Goal: Communication & Community: Answer question/provide support

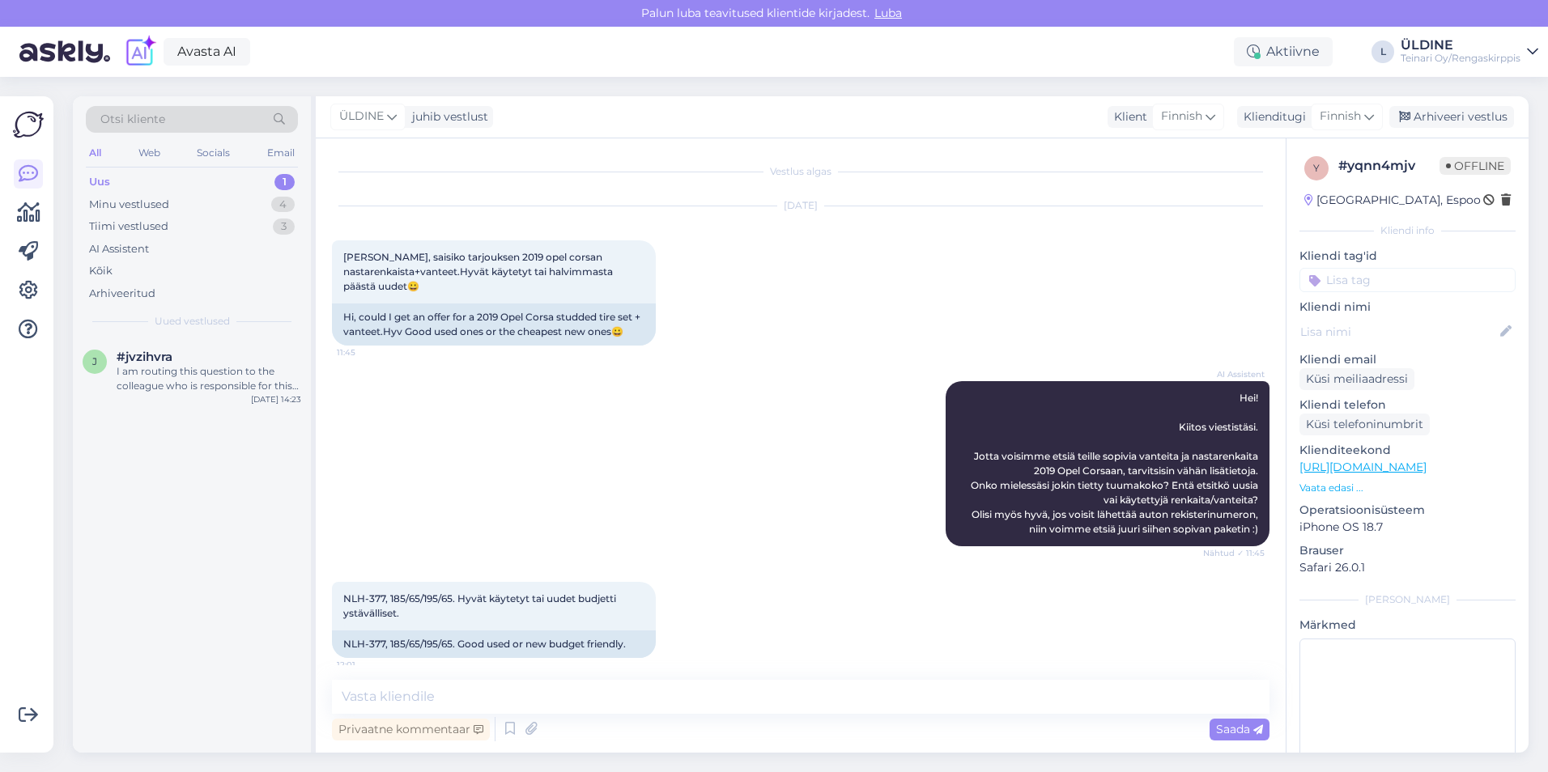
scroll to position [660, 0]
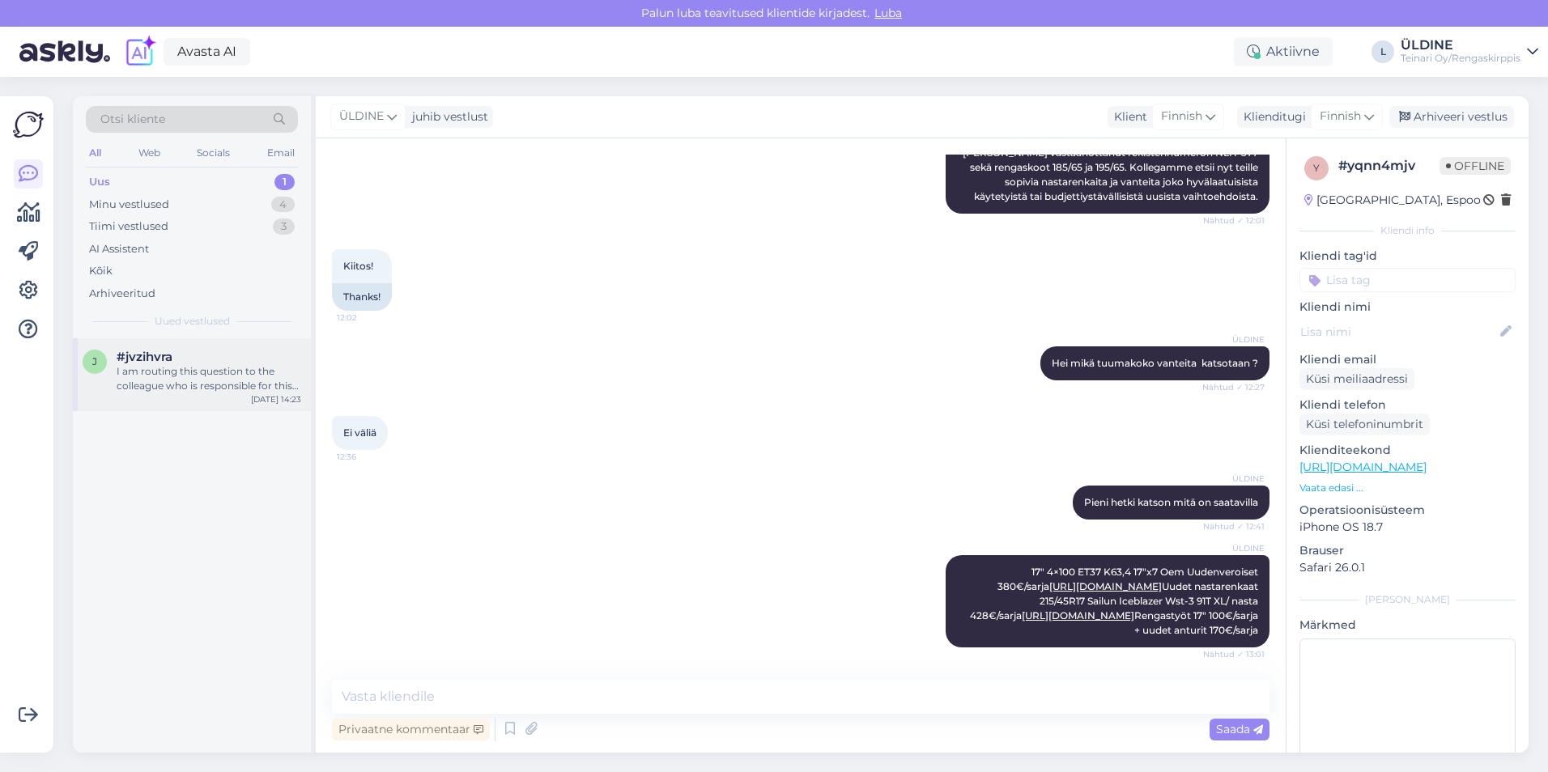
click at [182, 368] on div "I am routing this question to the colleague who is responsible for this topic. …" at bounding box center [209, 378] width 185 height 29
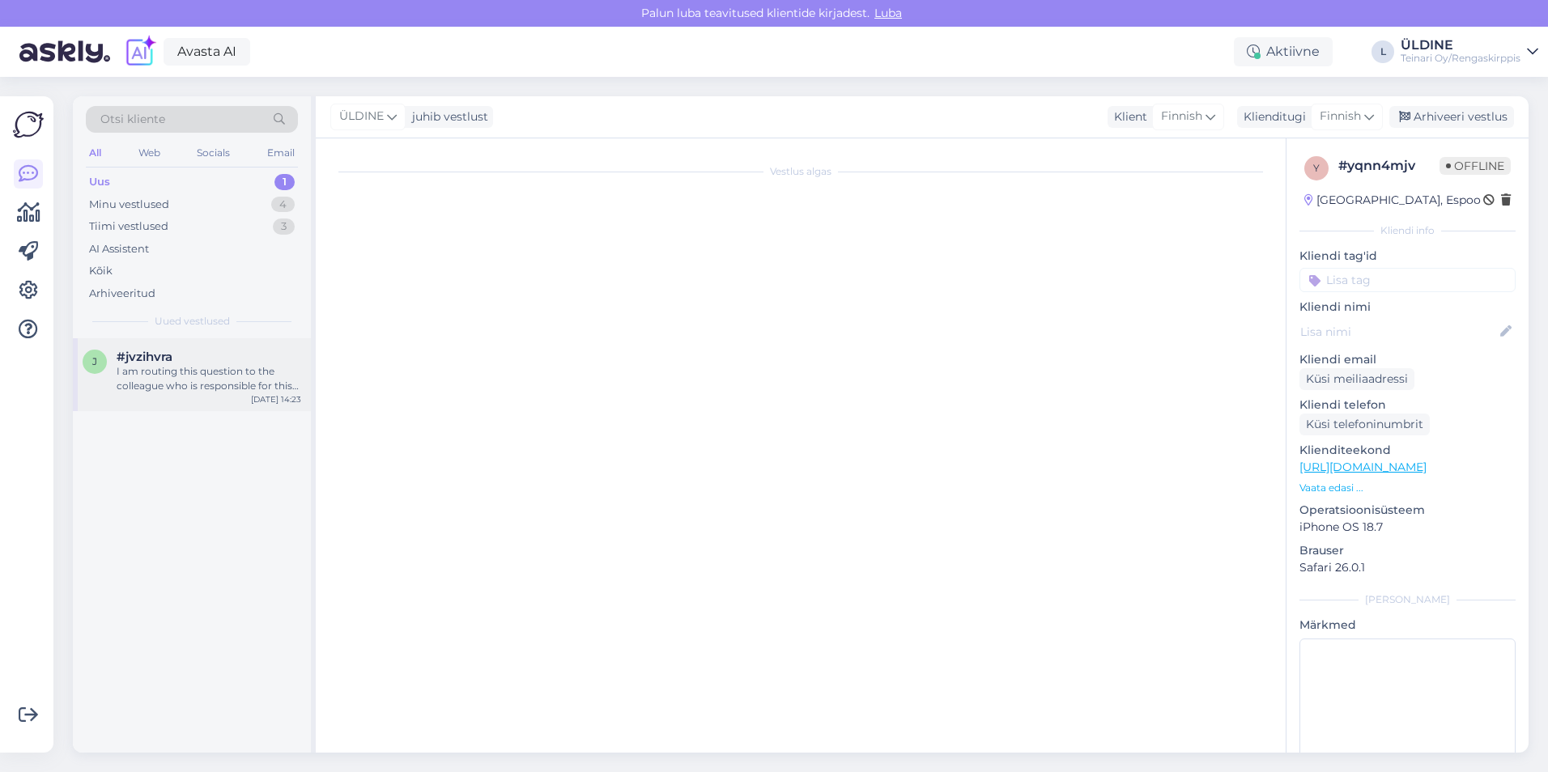
scroll to position [531, 0]
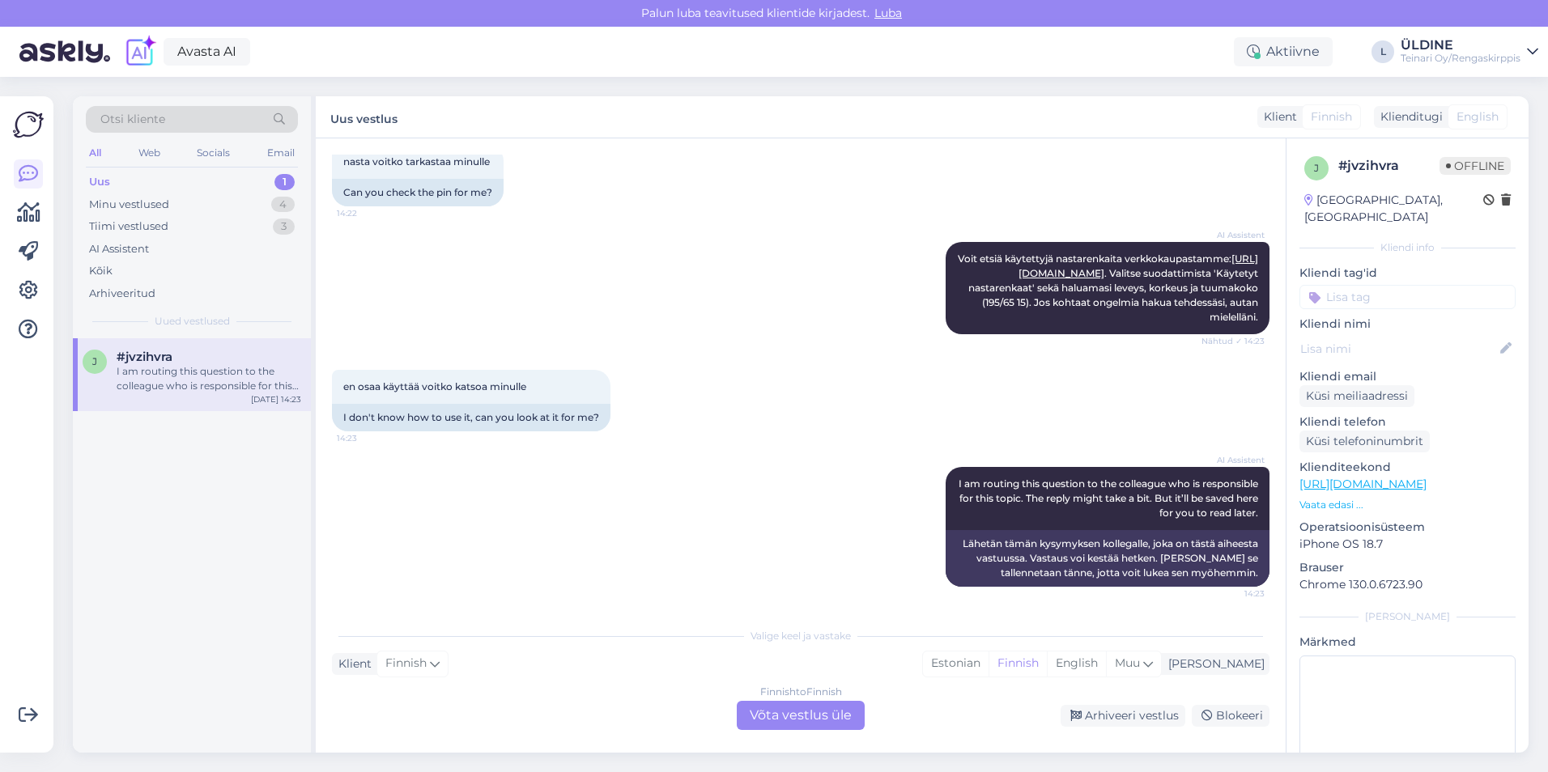
click at [824, 715] on div "Finnish to Finnish Võta vestlus üle" at bounding box center [801, 715] width 128 height 29
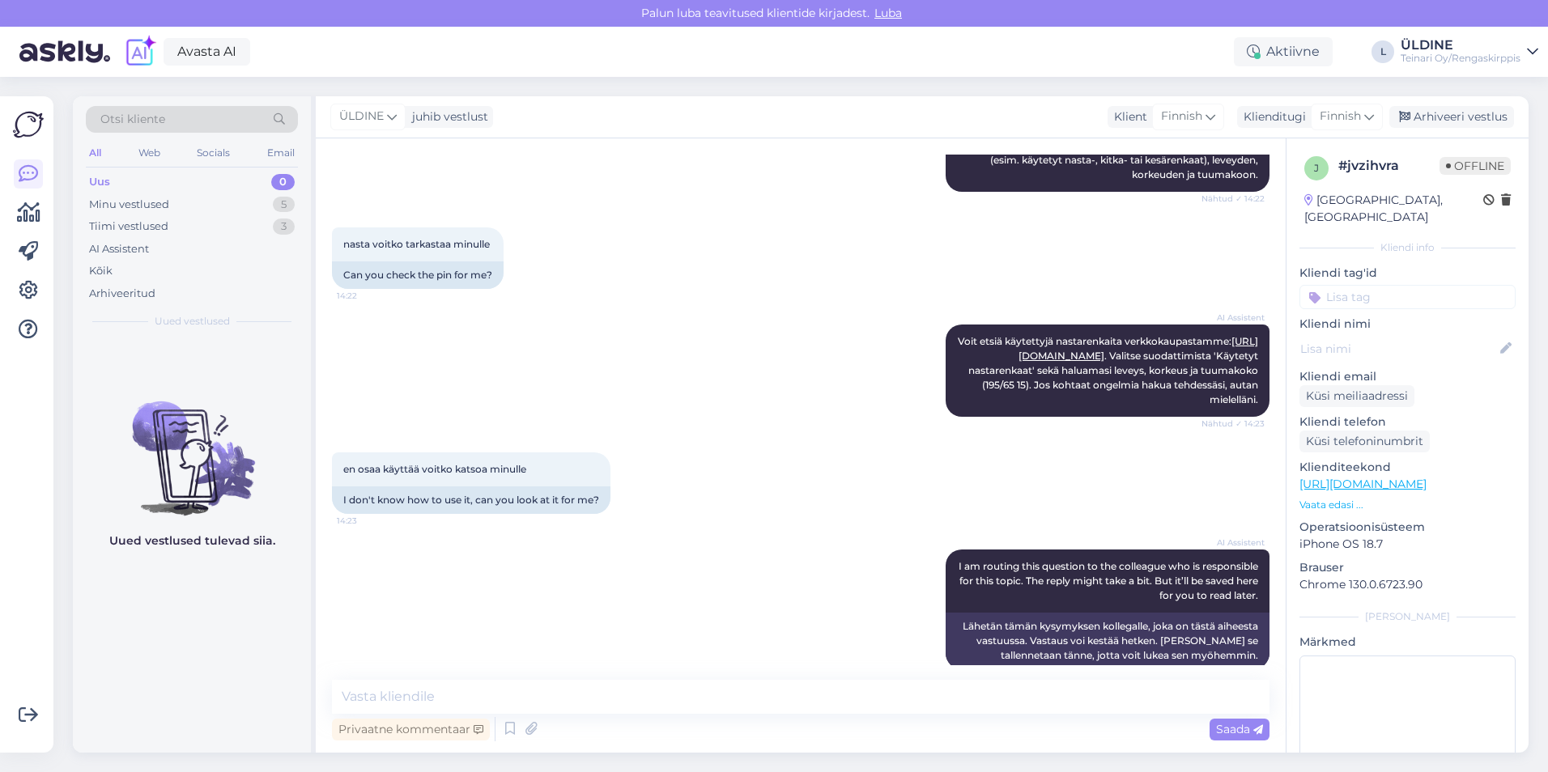
scroll to position [470, 0]
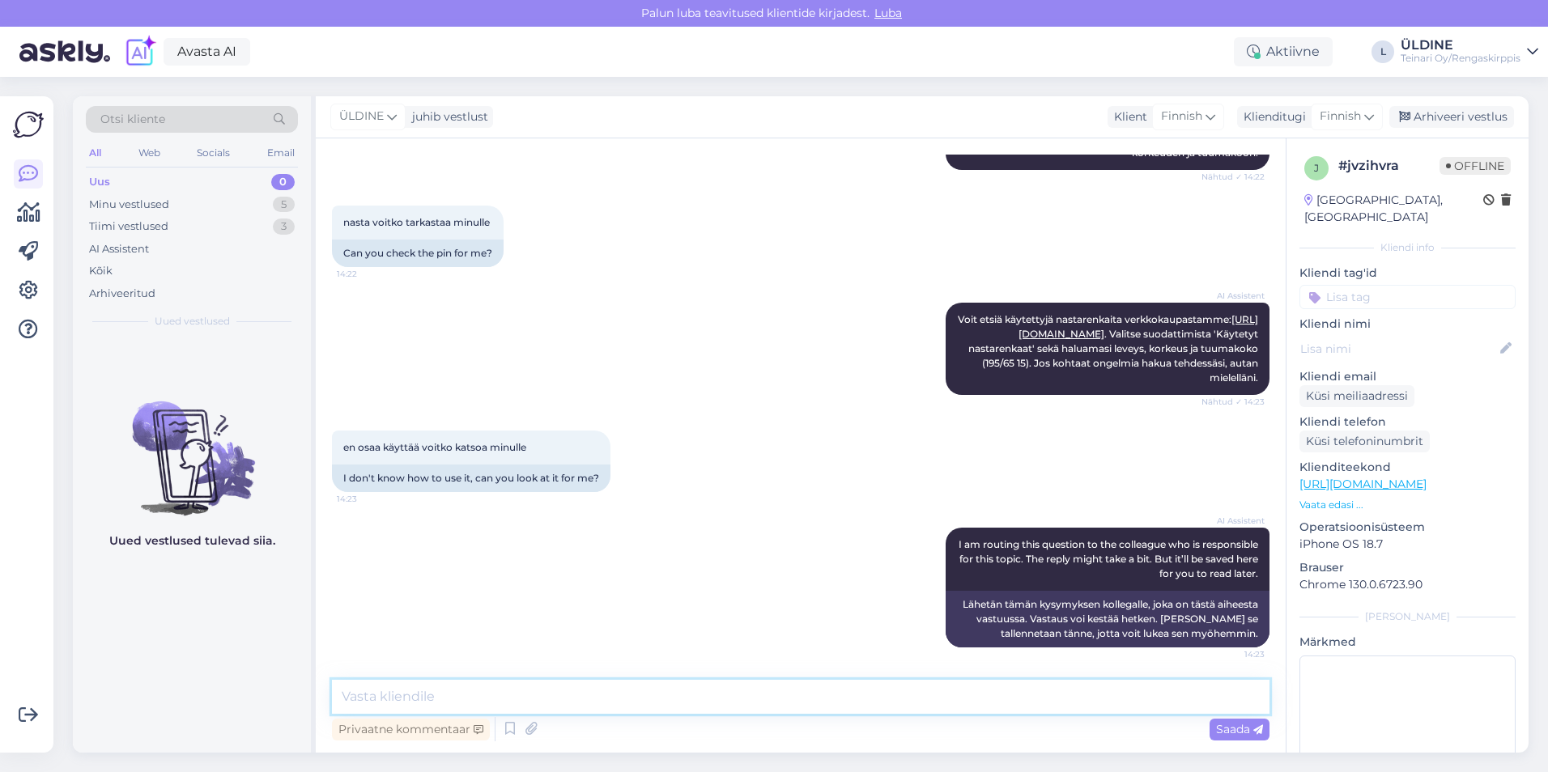
drag, startPoint x: 475, startPoint y: 697, endPoint x: 484, endPoint y: 660, distance: 37.5
click at [475, 694] on textarea at bounding box center [800, 697] width 937 height 34
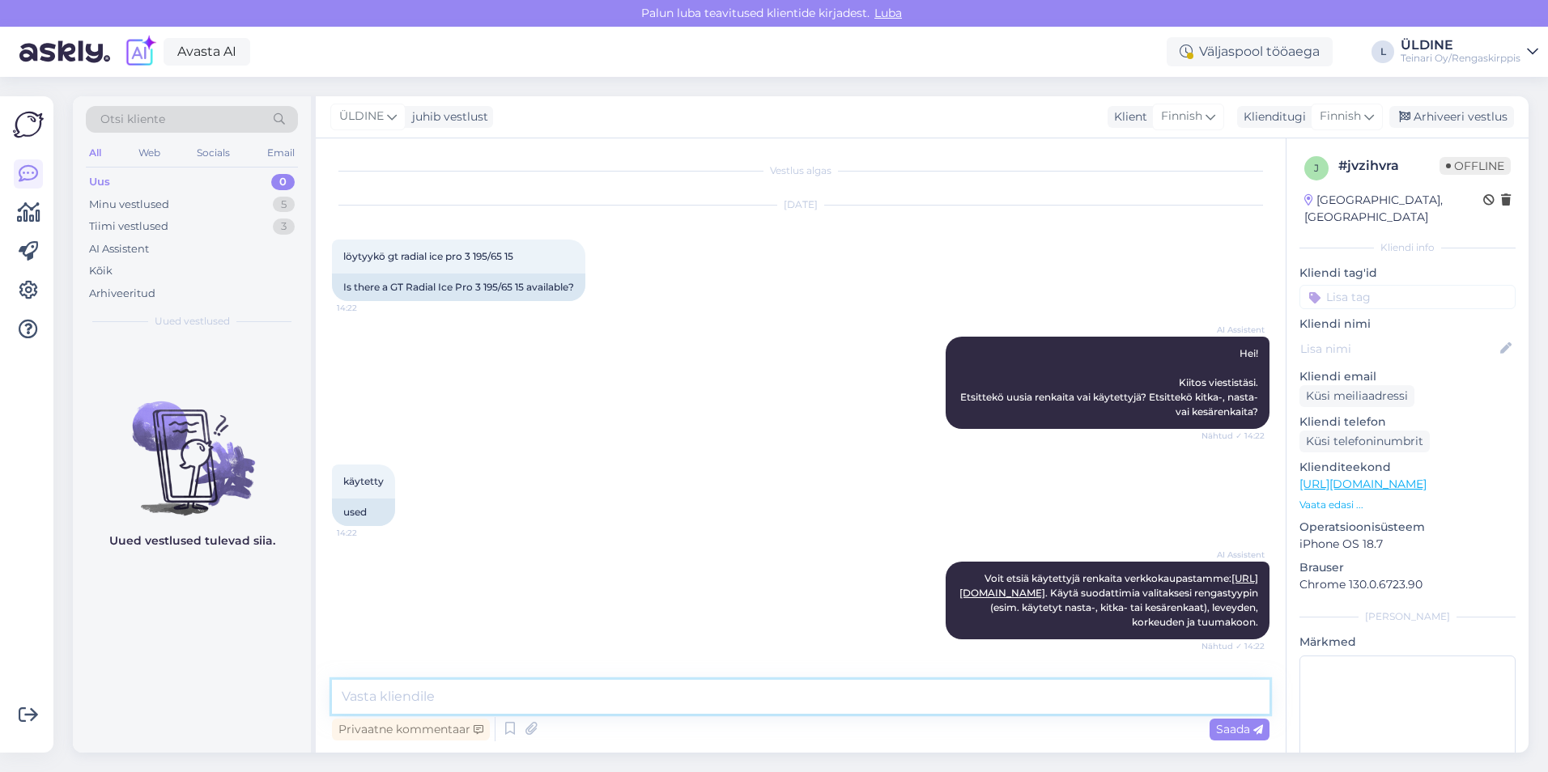
scroll to position [0, 0]
click at [446, 697] on textarea at bounding box center [800, 697] width 937 height 34
paste textarea "[URL][DOMAIN_NAME]"
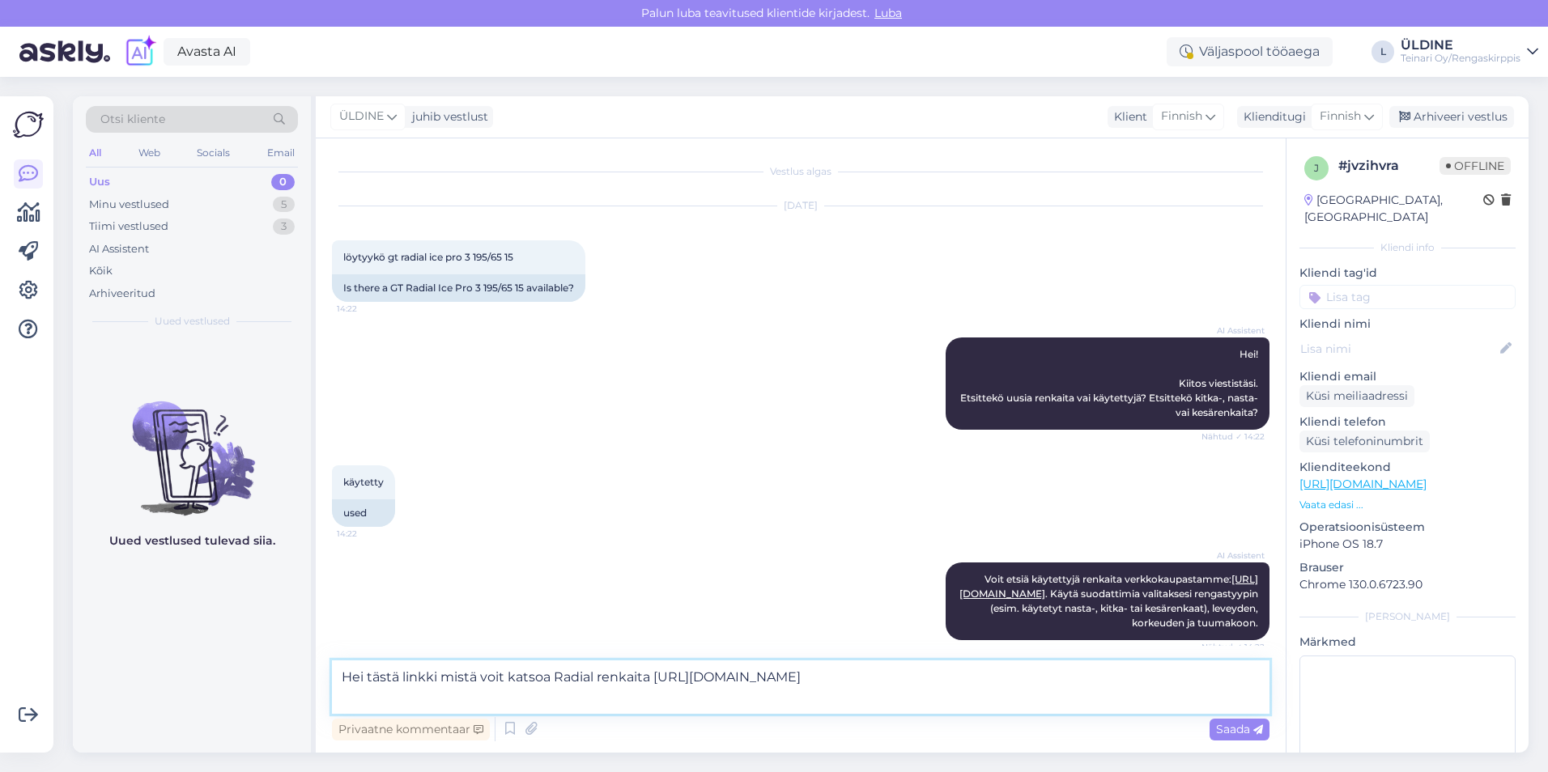
click at [654, 674] on textarea "Hei tästä linkki mistä voit katsoa Radial renkaita [URL][DOMAIN_NAME]" at bounding box center [800, 686] width 937 height 53
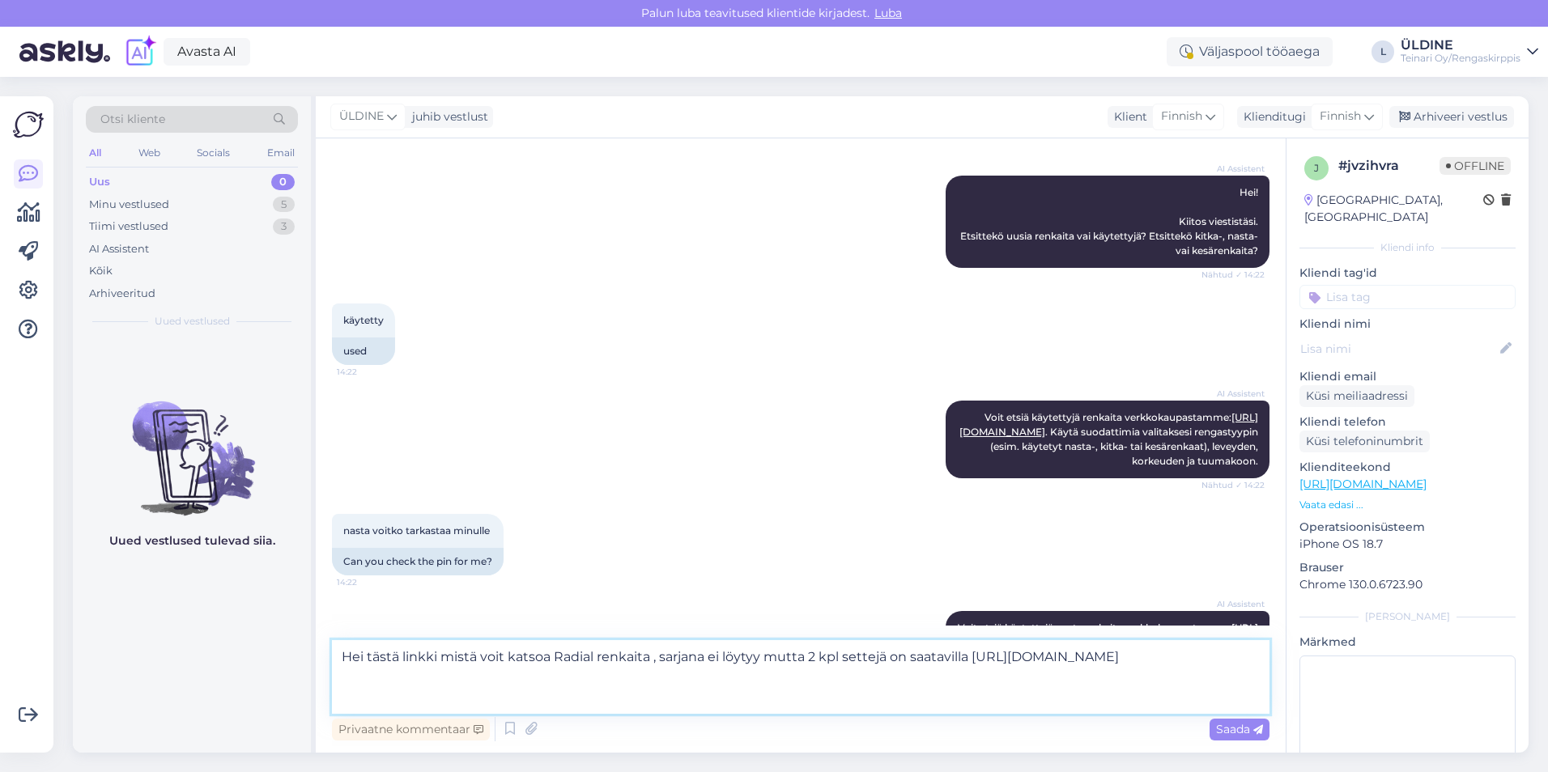
scroll to position [324, 0]
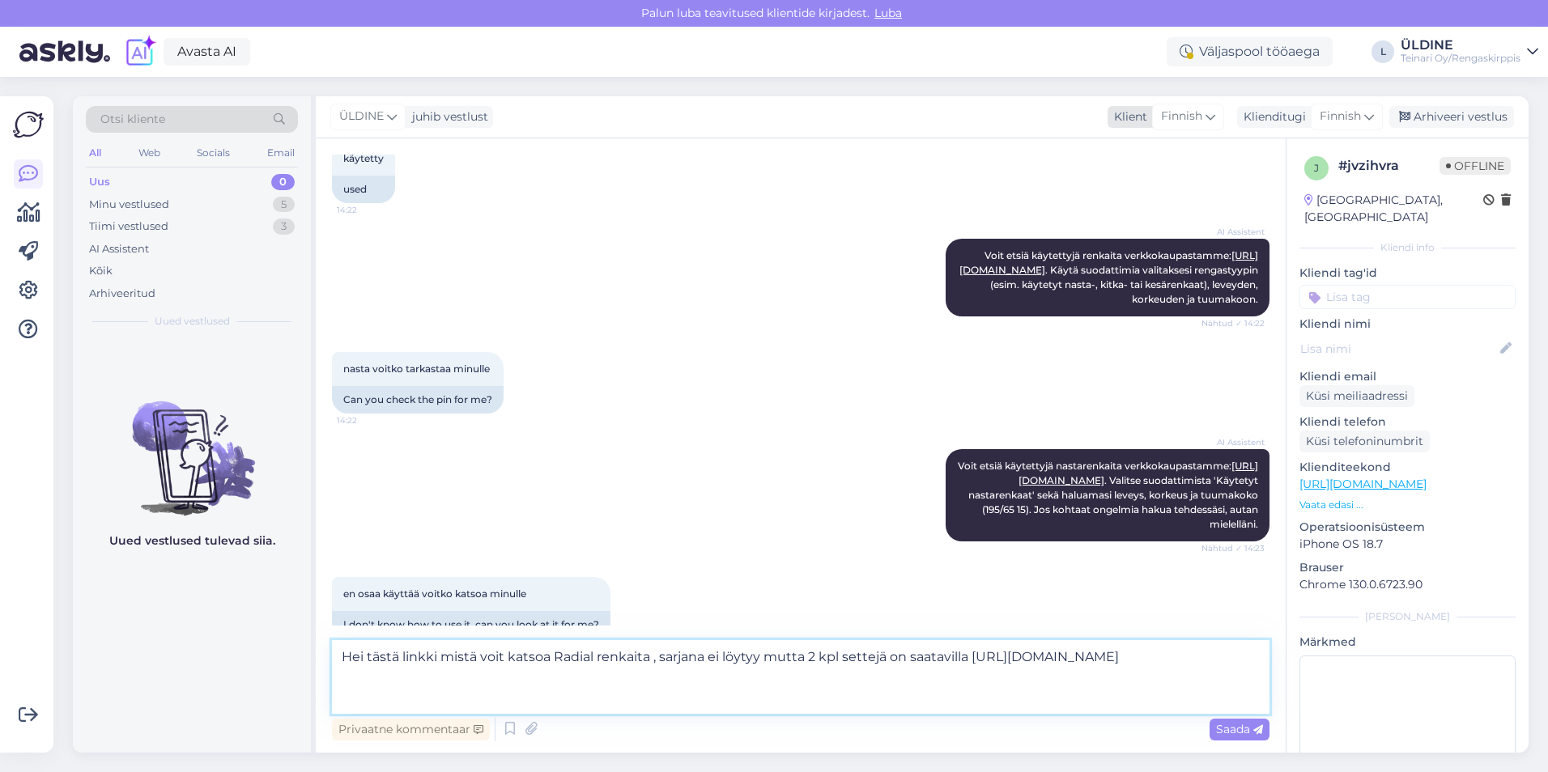
type textarea "Hei tästä linkki mistä voit katsoa Radial renkaita , sarjana ei löytyy mutta 2 …"
click at [1215, 115] on icon at bounding box center [1210, 117] width 10 height 18
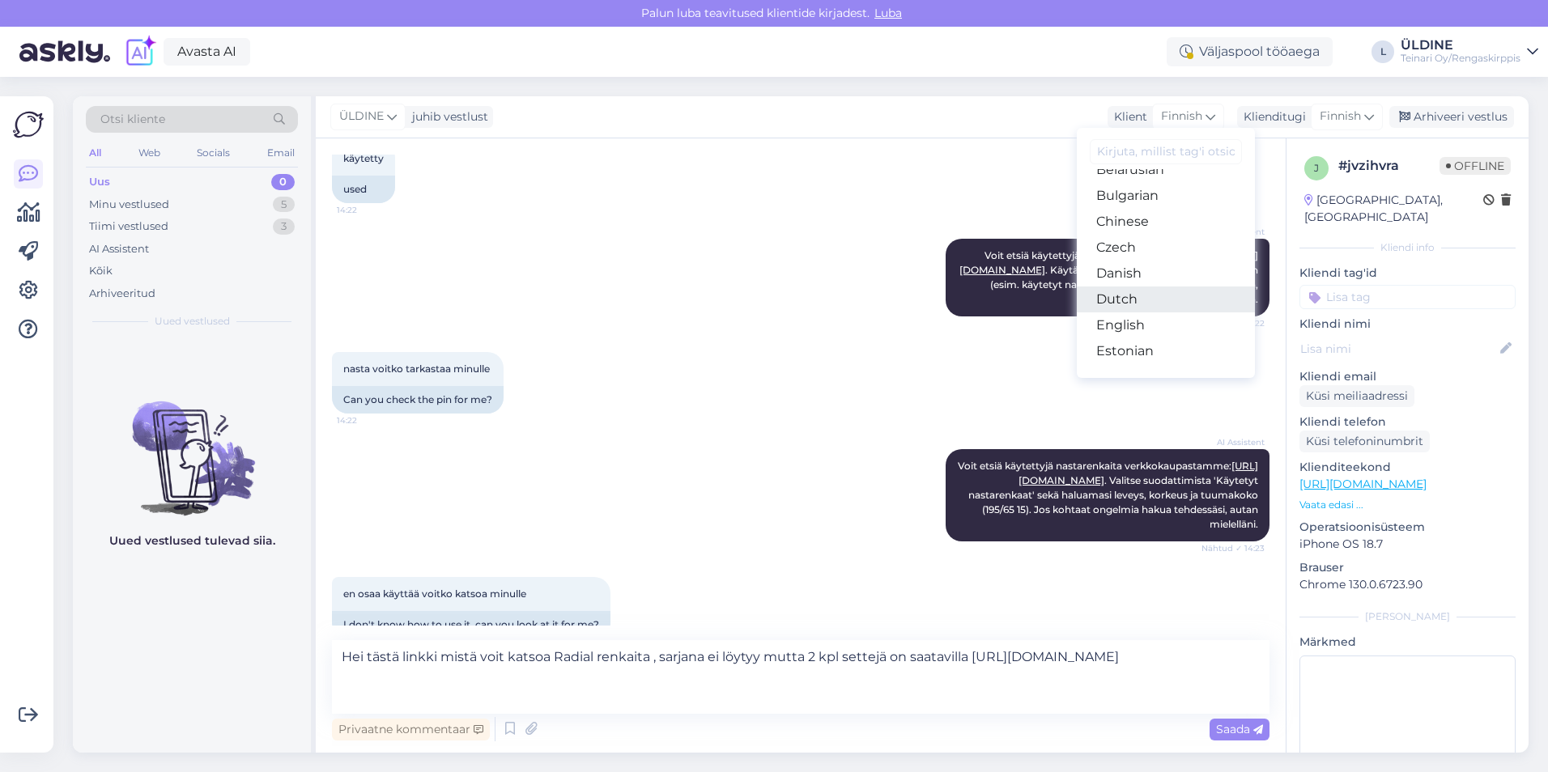
scroll to position [81, 0]
click at [1157, 287] on link "English" at bounding box center [1165, 289] width 178 height 26
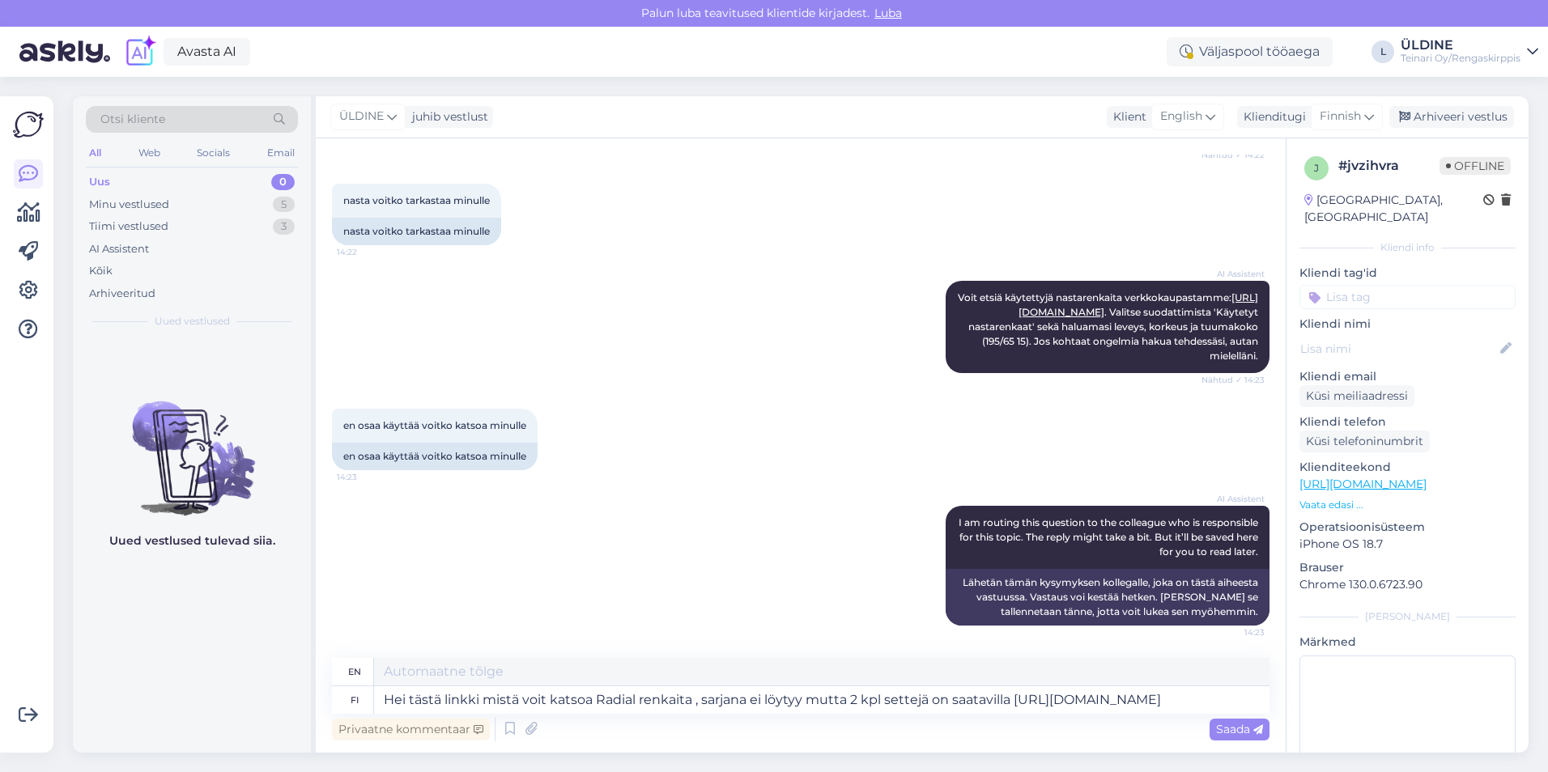
type textarea "Hi, here is a link where you can look at Radial tires, there is no set but 2 se…"
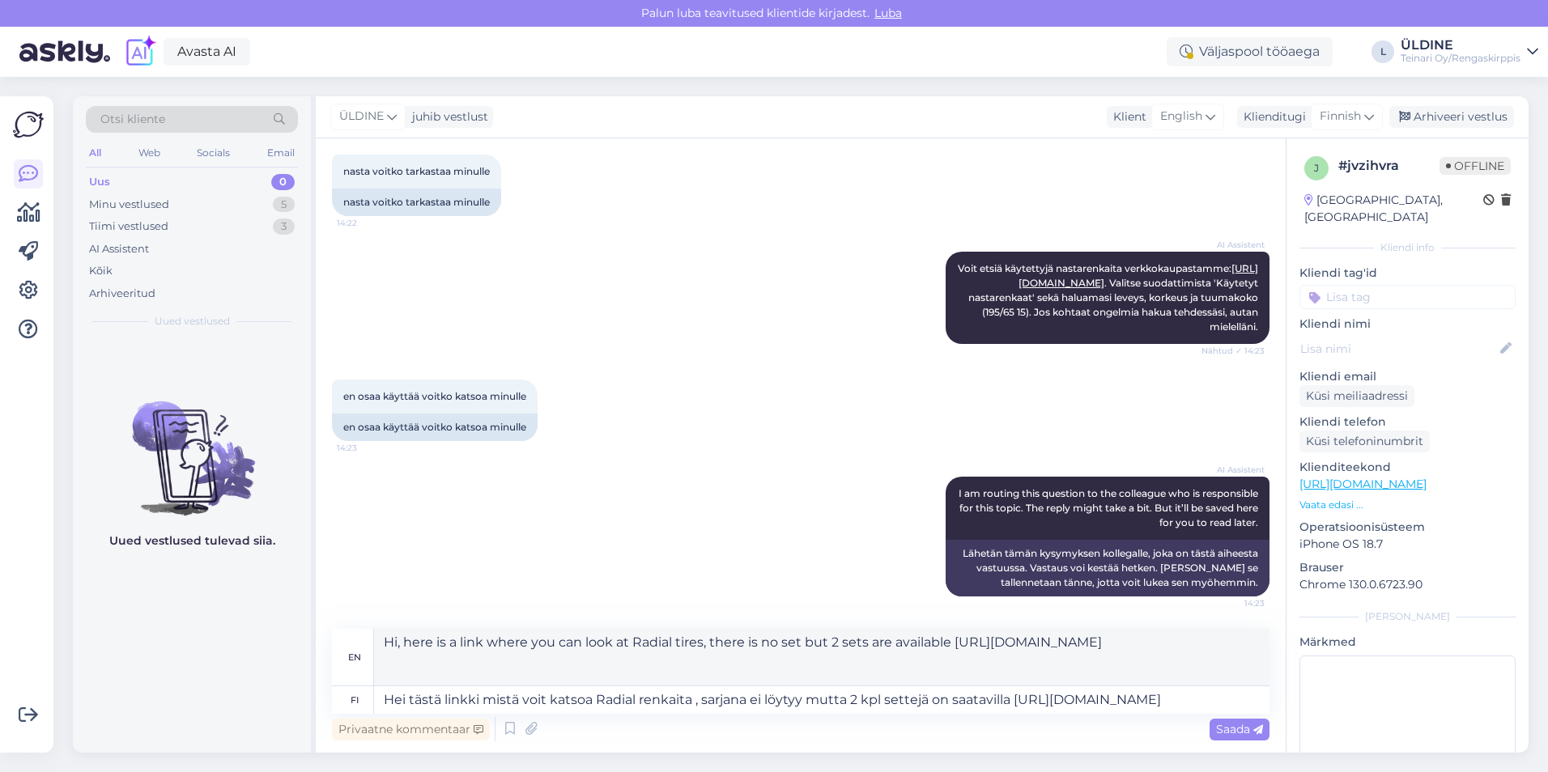
scroll to position [28, 0]
click at [1225, 730] on span "Saada" at bounding box center [1239, 729] width 47 height 15
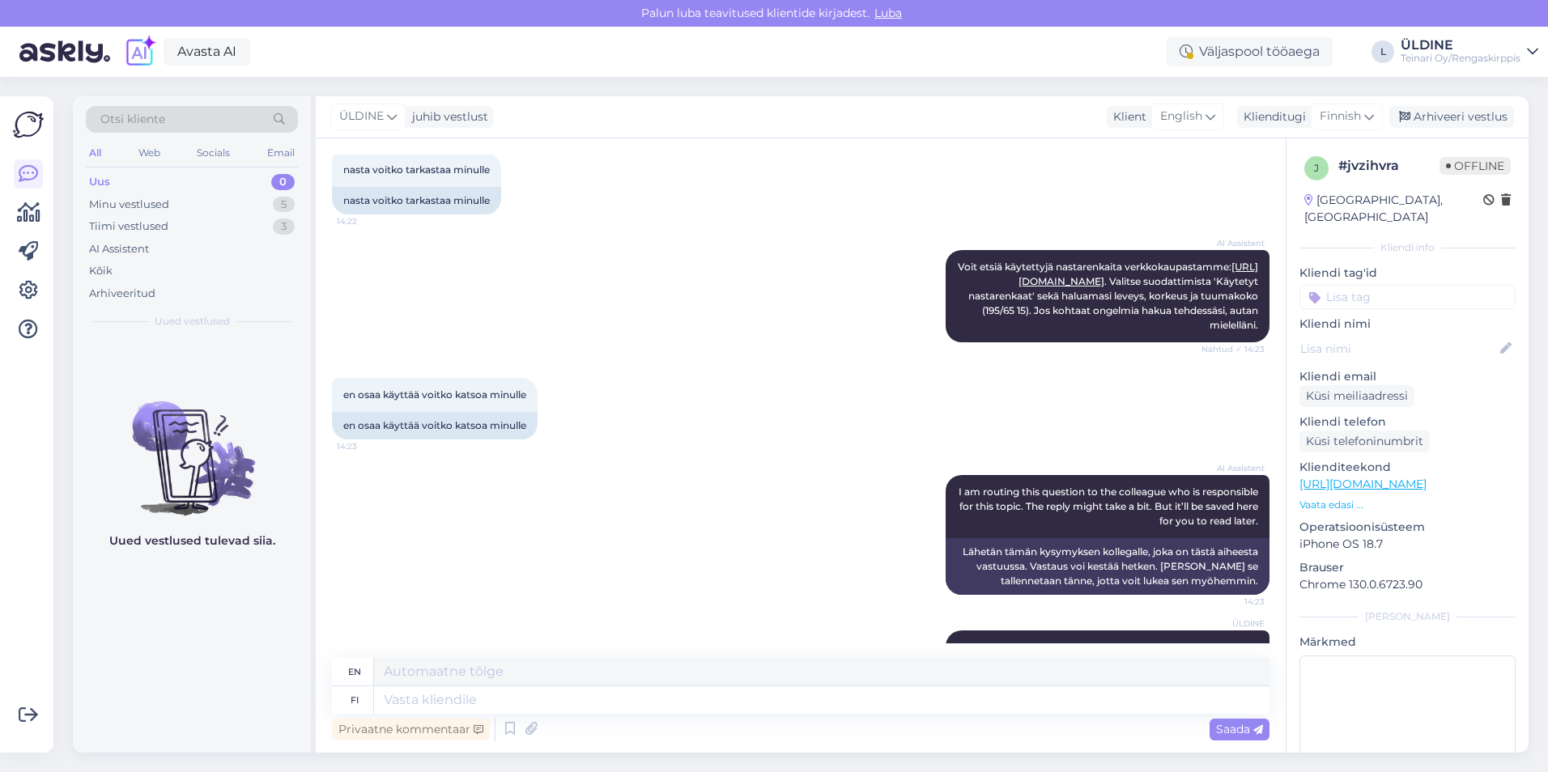
scroll to position [411, 0]
